Goal: Check status: Check status

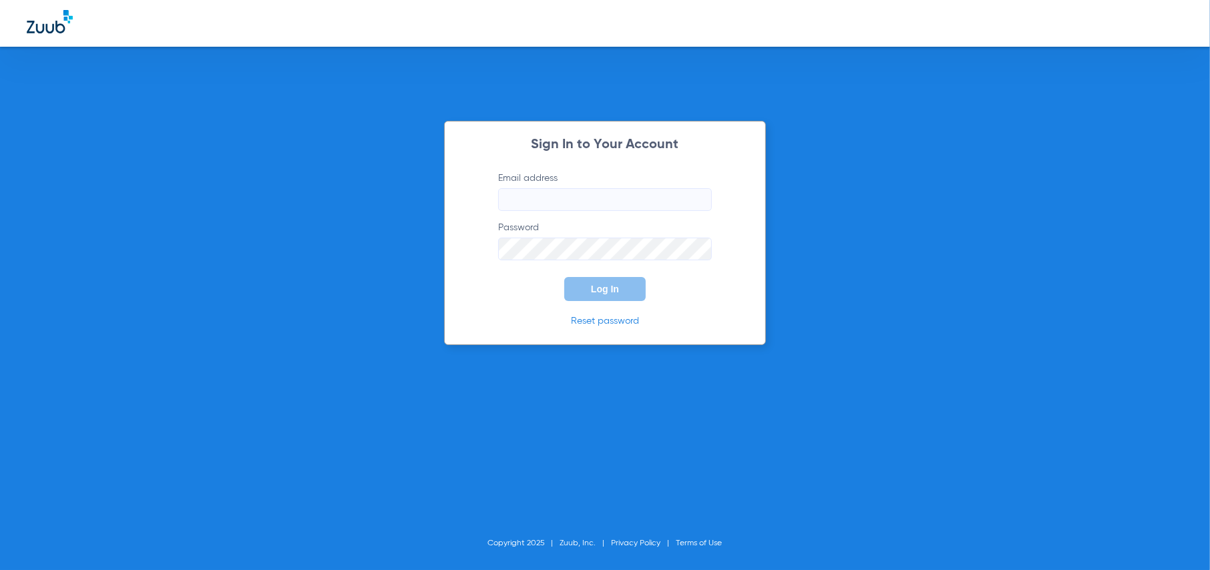
type input "[EMAIL_ADDRESS][DOMAIN_NAME]"
click at [613, 294] on button "Log In" at bounding box center [604, 289] width 81 height 24
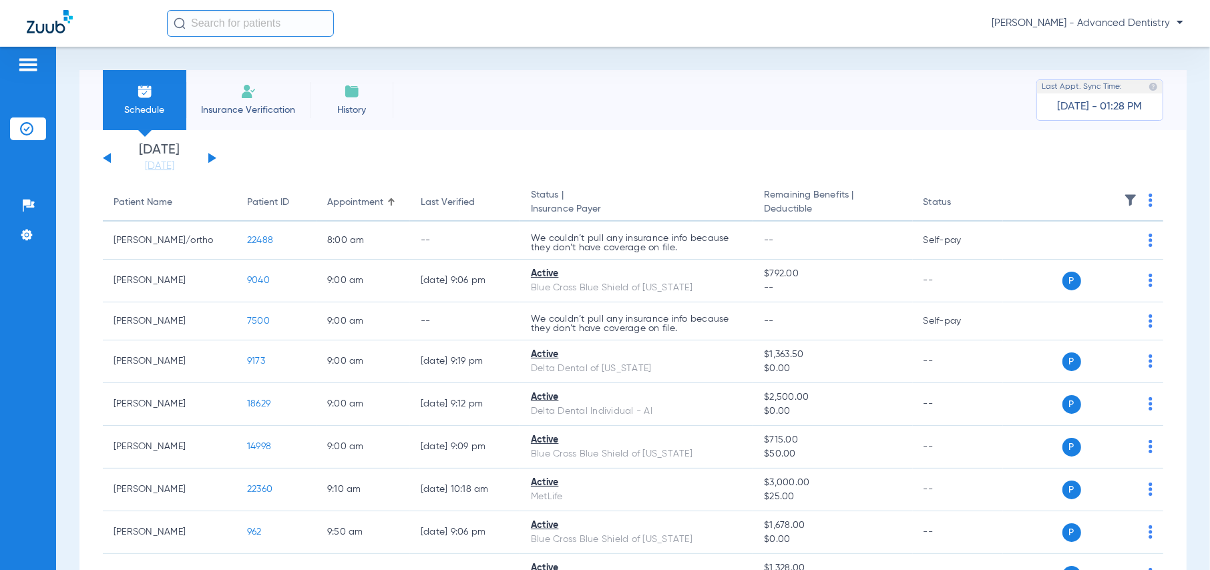
click at [211, 156] on button at bounding box center [212, 158] width 8 height 10
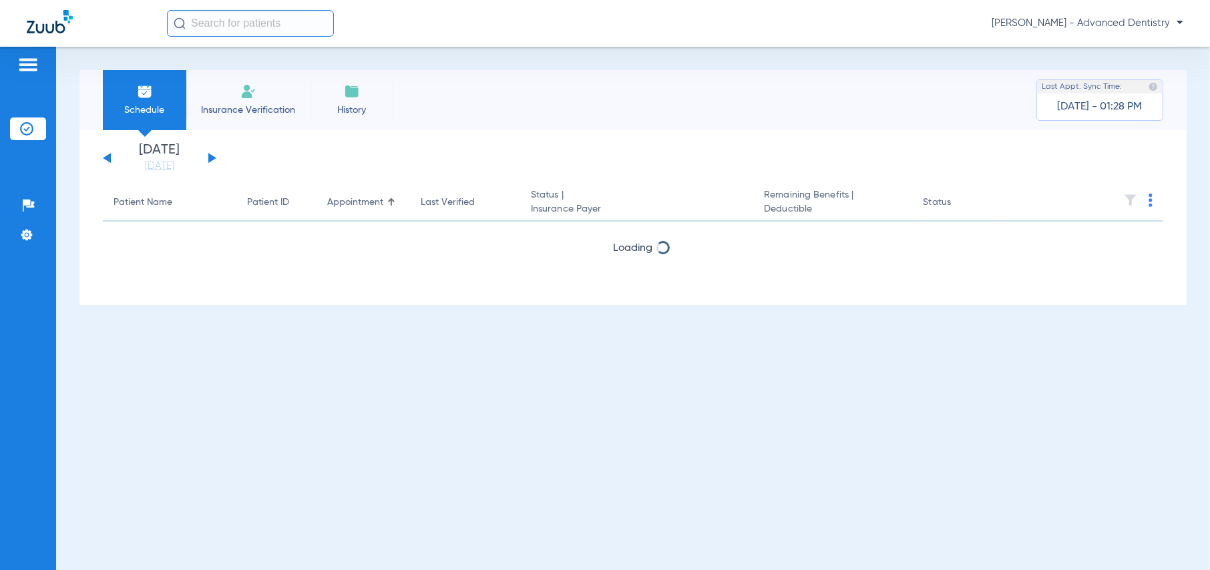
click at [211, 156] on button at bounding box center [212, 158] width 8 height 10
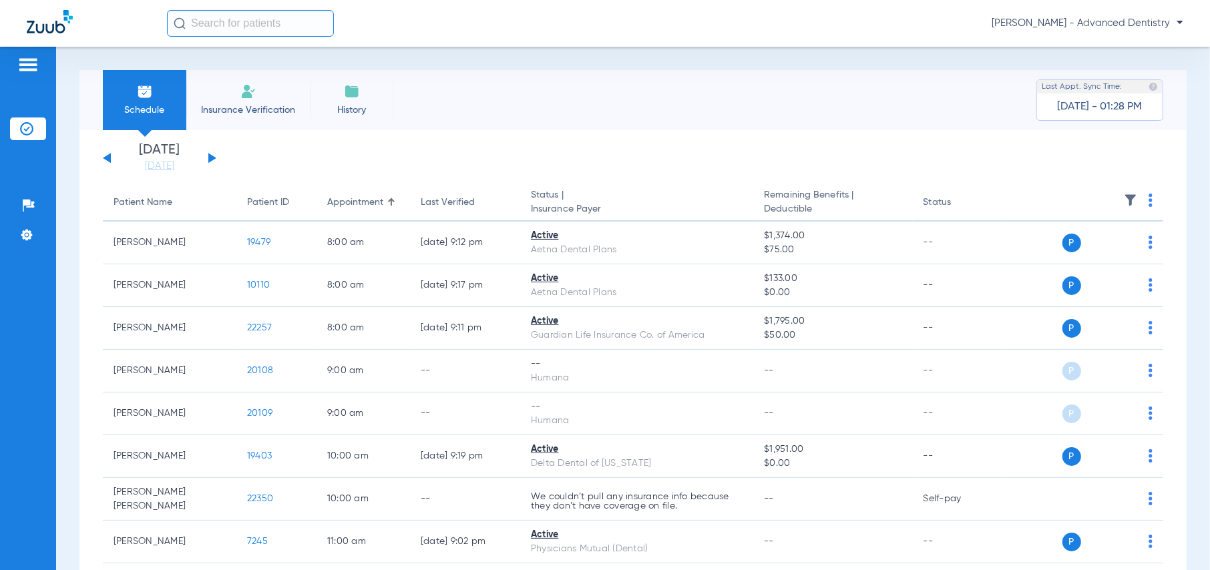
click at [211, 156] on button at bounding box center [212, 158] width 8 height 10
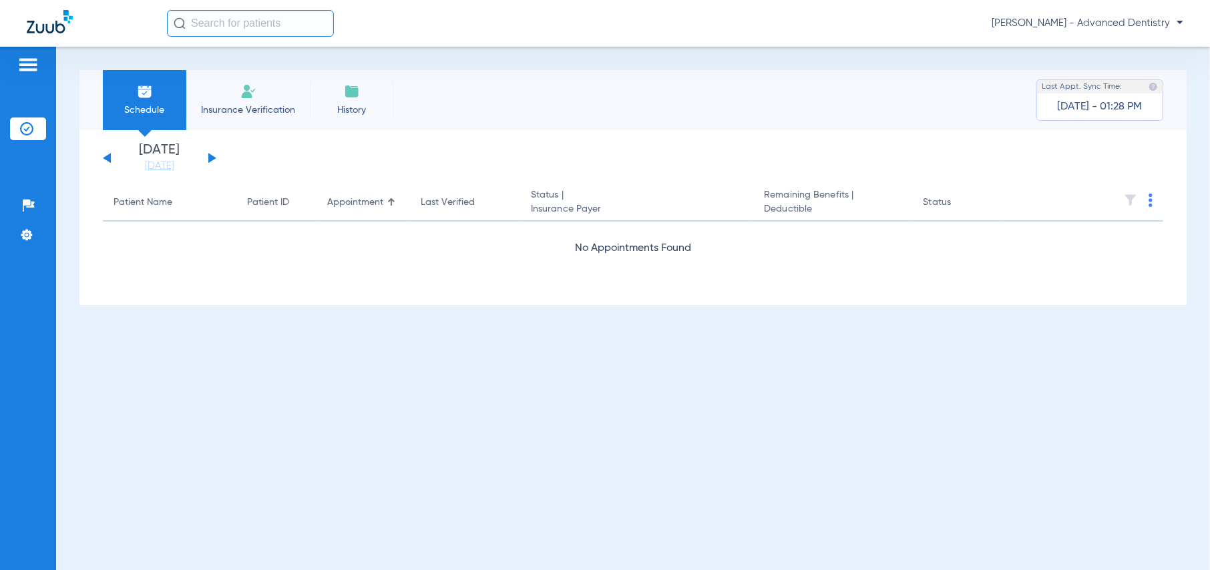
click at [211, 156] on button at bounding box center [212, 158] width 8 height 10
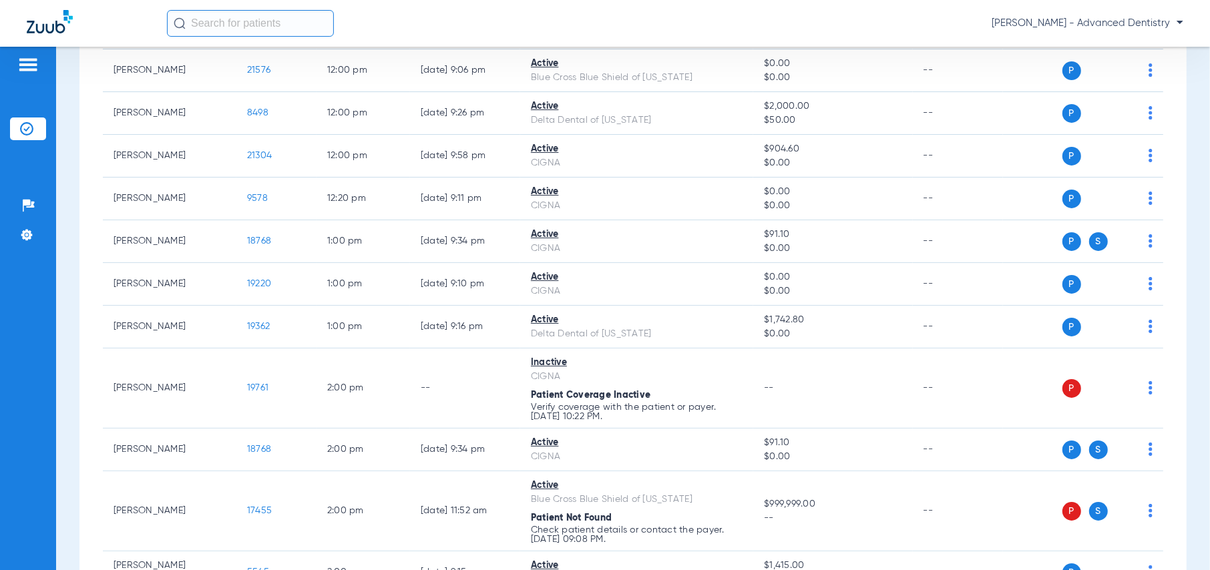
scroll to position [1202, 0]
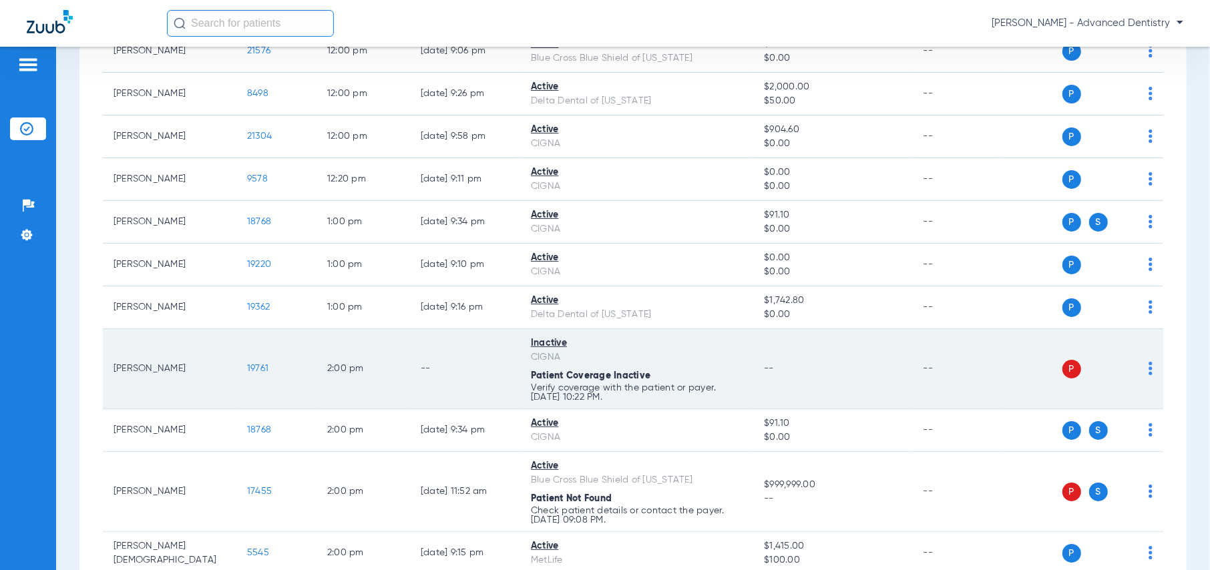
click at [890, 359] on td "--" at bounding box center [832, 369] width 159 height 80
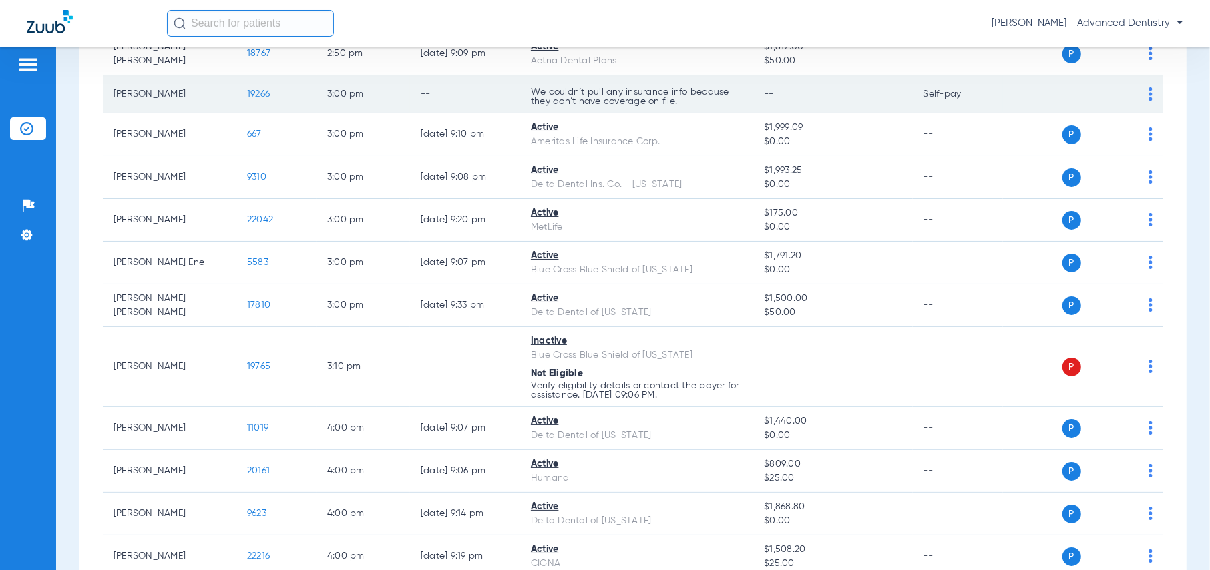
scroll to position [1870, 0]
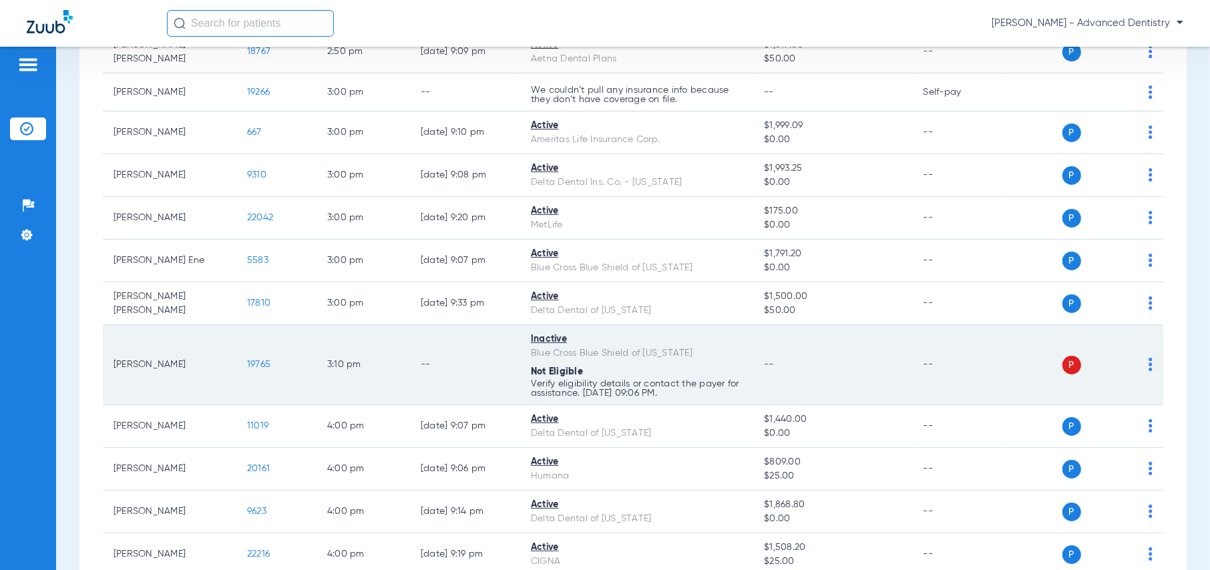
click at [816, 369] on td "--" at bounding box center [832, 365] width 159 height 80
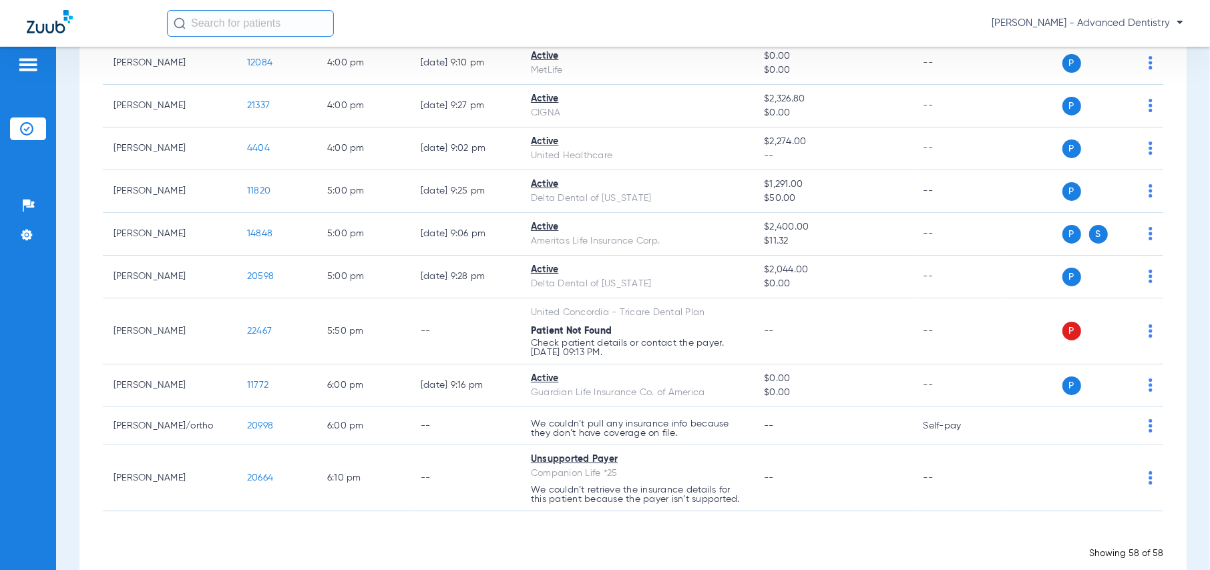
scroll to position [2427, 0]
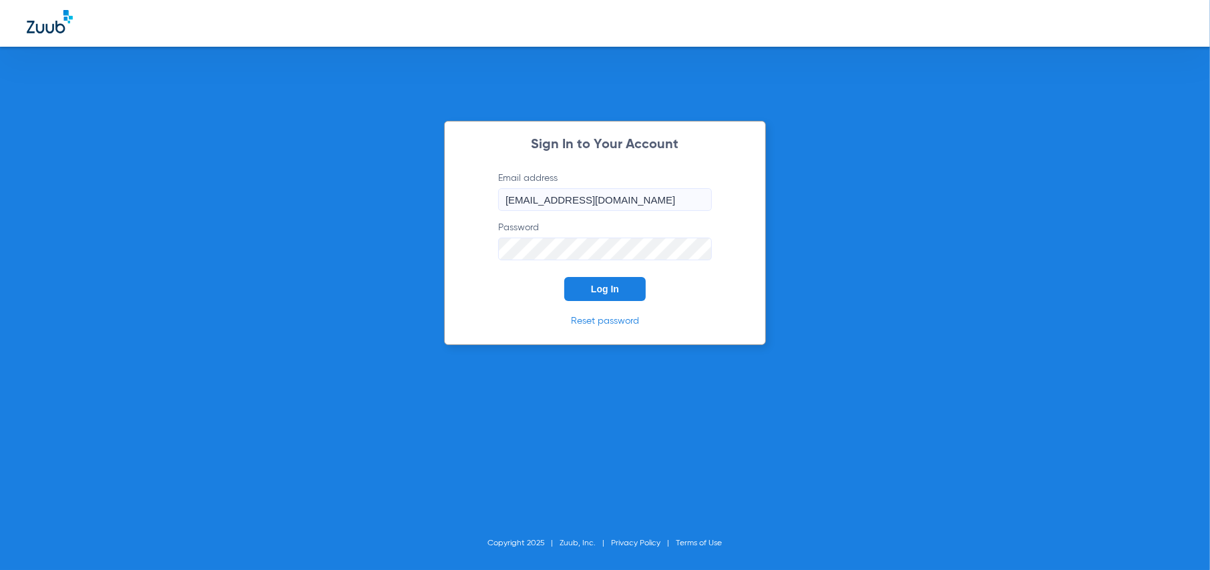
click at [606, 288] on span "Log In" at bounding box center [605, 289] width 28 height 11
